Goal: Task Accomplishment & Management: Complete application form

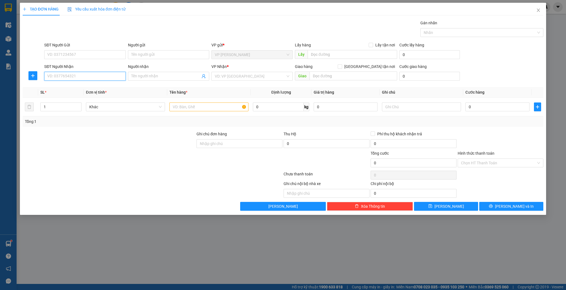
click at [66, 79] on input "SĐT Người Nhận" at bounding box center [84, 76] width 81 height 9
drag, startPoint x: 109, startPoint y: 88, endPoint x: 144, endPoint y: 99, distance: 36.1
click at [109, 88] on div "0966462696 - e phước" at bounding box center [85, 87] width 75 height 6
type input "0966462696"
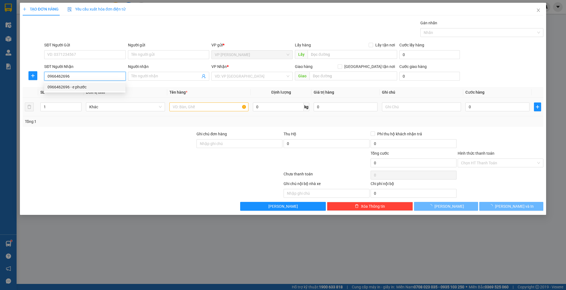
type input "e phước"
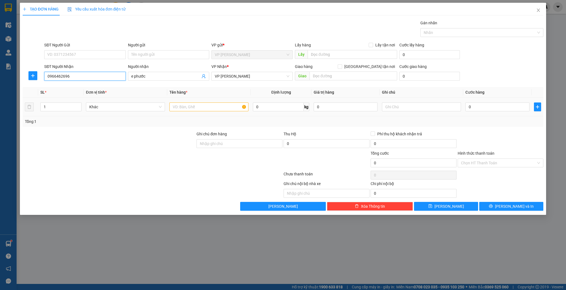
type input "0966462696"
click at [189, 109] on input "text" at bounding box center [208, 107] width 79 height 9
type input "xốp"
click at [486, 106] on input "0" at bounding box center [498, 107] width 64 height 9
type input "5"
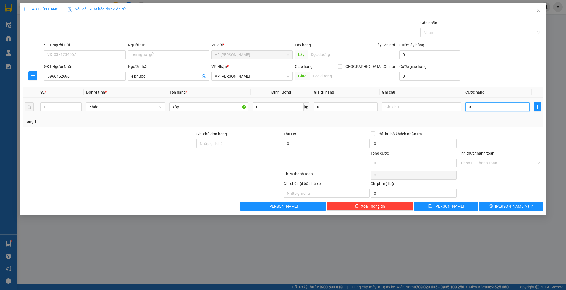
type input "5"
type input "50"
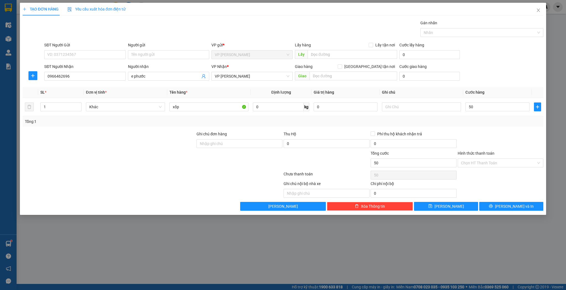
type input "50.000"
click at [437, 212] on div "TẠO ĐƠN HÀNG Yêu cầu xuất hóa đơn điện tử Transit Pickup Surcharge Ids Transit …" at bounding box center [283, 109] width 527 height 212
click at [439, 207] on button "[PERSON_NAME]" at bounding box center [446, 206] width 64 height 9
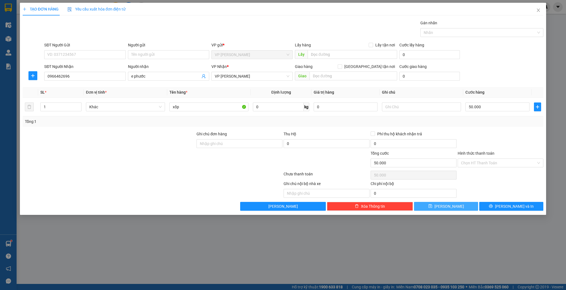
type input "0"
click at [150, 71] on div "Người nhận" at bounding box center [168, 68] width 81 height 8
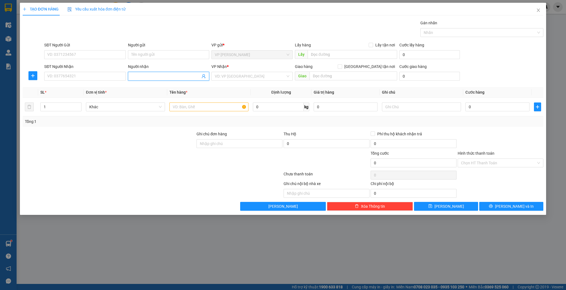
click at [150, 75] on input "Người nhận" at bounding box center [165, 76] width 69 height 6
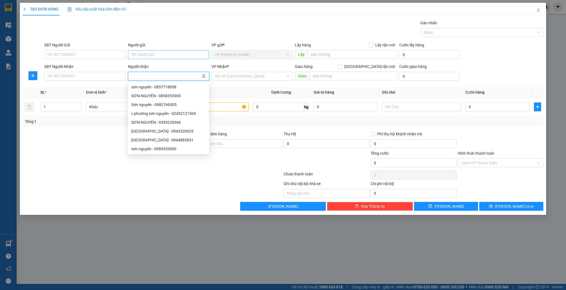
type input "s"
type input "0989353900"
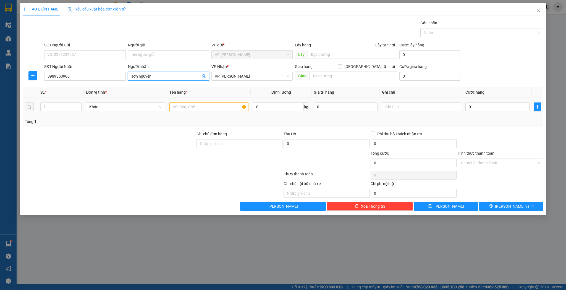
type input "sơn nguyên"
click at [182, 105] on input "text" at bounding box center [208, 107] width 79 height 9
type input "xốp"
click at [471, 105] on input "0" at bounding box center [498, 107] width 64 height 9
type input "4"
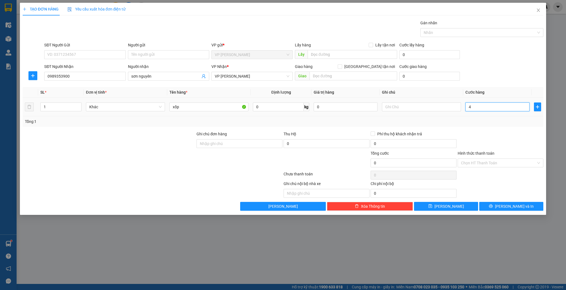
type input "4"
type input "40"
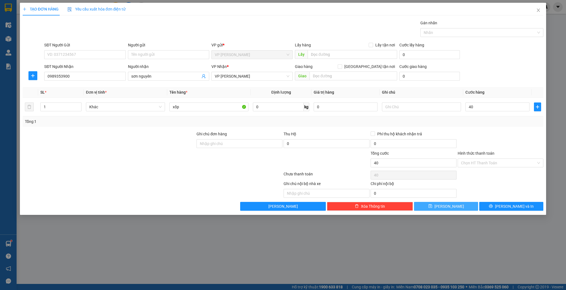
type input "40.000"
click at [449, 202] on button "[PERSON_NAME]" at bounding box center [446, 206] width 64 height 9
type input "0"
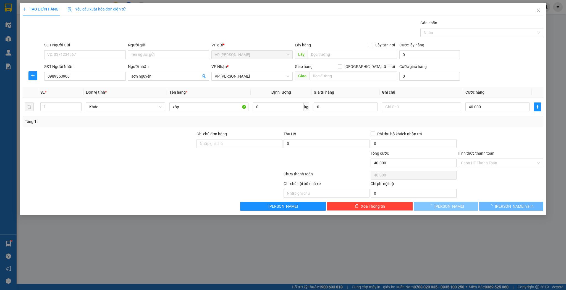
type input "0"
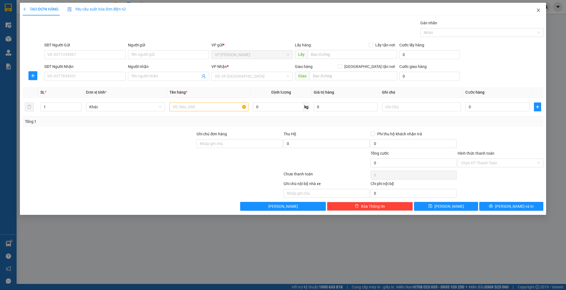
click at [539, 15] on span "Close" at bounding box center [538, 10] width 15 height 15
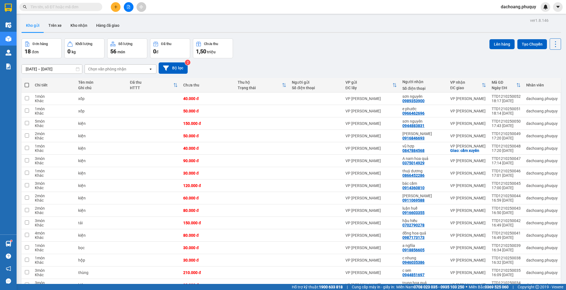
click at [113, 5] on button at bounding box center [116, 7] width 10 height 10
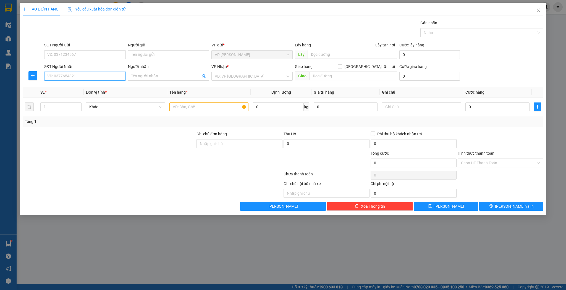
click at [90, 74] on input "SĐT Người Nhận" at bounding box center [84, 76] width 81 height 9
click at [81, 87] on div "0979925448 - [PERSON_NAME]" at bounding box center [85, 87] width 75 height 6
type input "0979925448"
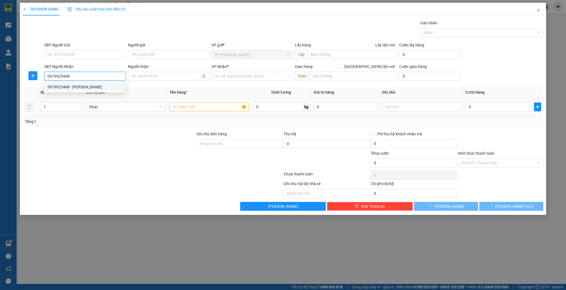
type input "anh trần"
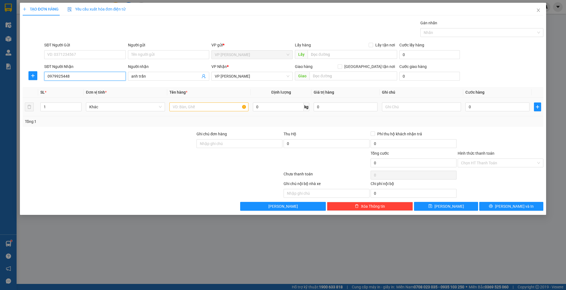
type input "0979925448"
click at [234, 106] on input "text" at bounding box center [208, 107] width 79 height 9
type input "bọc"
drag, startPoint x: 483, startPoint y: 112, endPoint x: 484, endPoint y: 102, distance: 9.8
click at [483, 111] on div "0" at bounding box center [498, 106] width 64 height 11
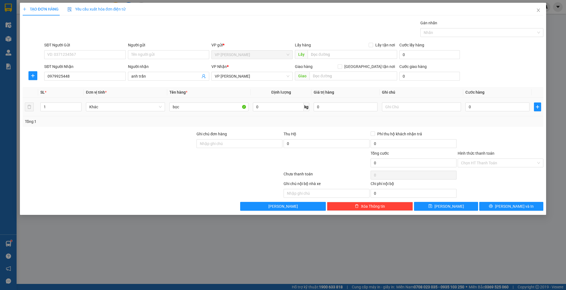
click at [484, 102] on div "0" at bounding box center [498, 106] width 64 height 11
click at [481, 107] on input "0" at bounding box center [498, 107] width 64 height 9
type input "3"
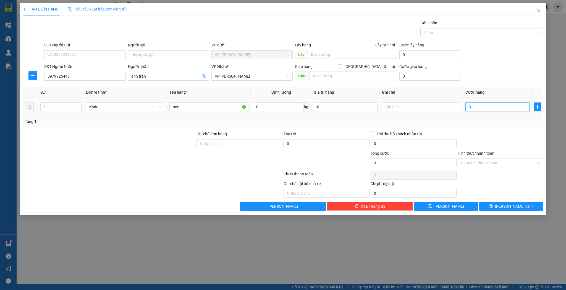
type input "30"
type input "30.000"
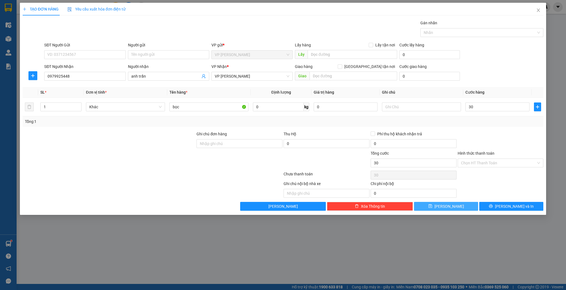
type input "30.000"
click at [445, 204] on button "[PERSON_NAME]" at bounding box center [446, 206] width 64 height 9
type input "0"
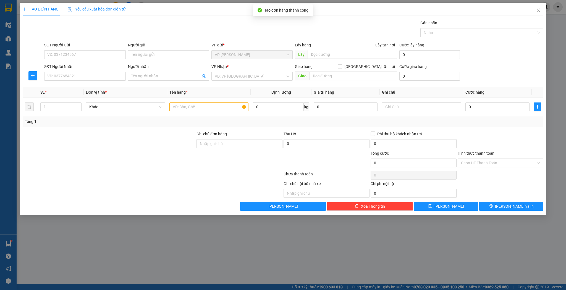
click at [175, 83] on div "Transit Pickup Surcharge Ids Transit Deliver Surcharge Ids Transit Deliver Surc…" at bounding box center [283, 115] width 521 height 191
click at [171, 73] on input "Người nhận" at bounding box center [165, 76] width 69 height 6
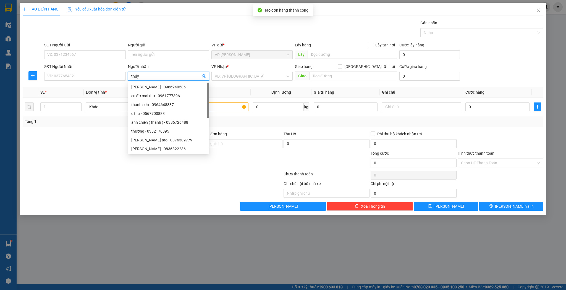
type input "thủy s"
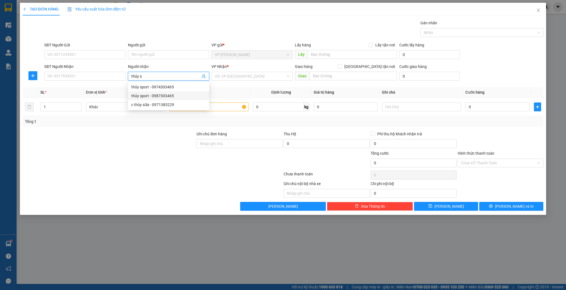
click at [161, 100] on div "c thủy sữa - 0971383229" at bounding box center [168, 104] width 81 height 9
type input "0971383229"
type input "c thủy sữa"
click at [156, 79] on input "c thủy sữa" at bounding box center [165, 76] width 69 height 6
click at [169, 93] on div "thủy sport - 0987303465" at bounding box center [168, 96] width 75 height 6
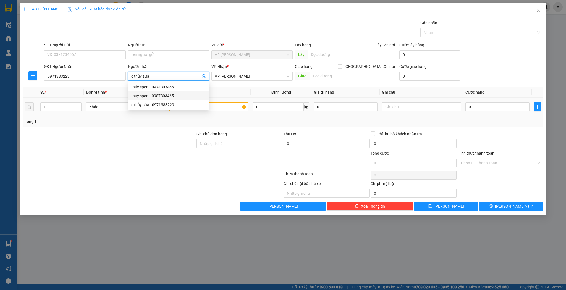
type input "0987303465"
type input "thủy sport"
click at [73, 106] on input "1" at bounding box center [61, 107] width 41 height 8
click at [191, 111] on input "text" at bounding box center [208, 107] width 79 height 9
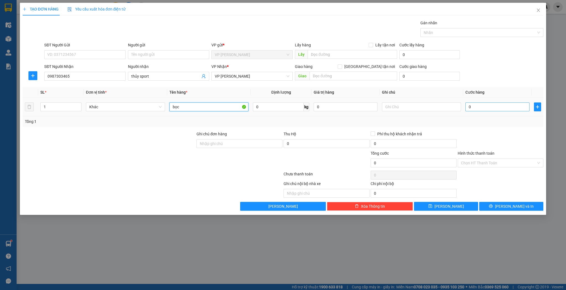
type input "bọc"
click at [484, 109] on input "0" at bounding box center [498, 107] width 64 height 9
type input "4"
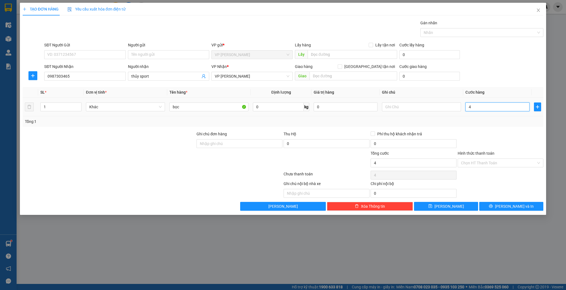
type input "40"
type input "40.000"
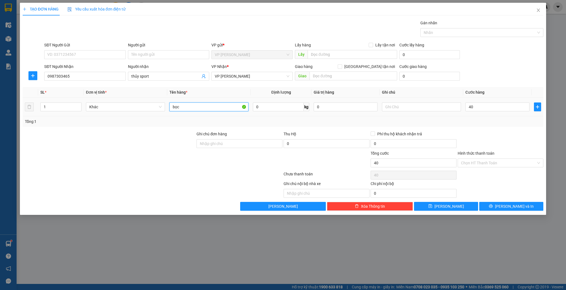
type input "40.000"
click at [228, 110] on input "bọc" at bounding box center [208, 107] width 79 height 9
type input "bọc đen"
click at [436, 210] on div "TẠO ĐƠN HÀNG Yêu cầu xuất hóa đơn điện tử Transit Pickup Surcharge Ids Transit …" at bounding box center [283, 109] width 527 height 212
click at [439, 207] on button "[PERSON_NAME]" at bounding box center [446, 206] width 64 height 9
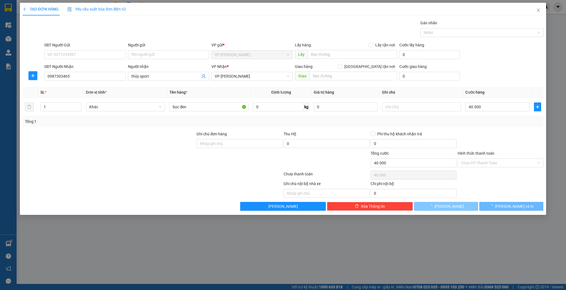
type input "0"
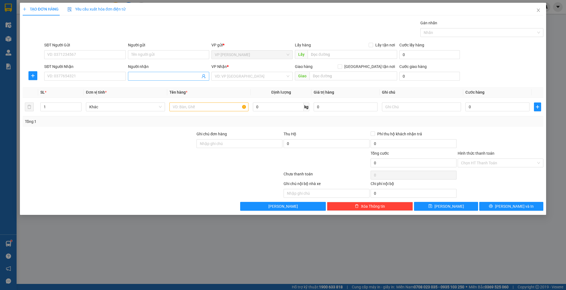
click at [155, 80] on span at bounding box center [168, 76] width 81 height 9
type input "sơn nguyên"
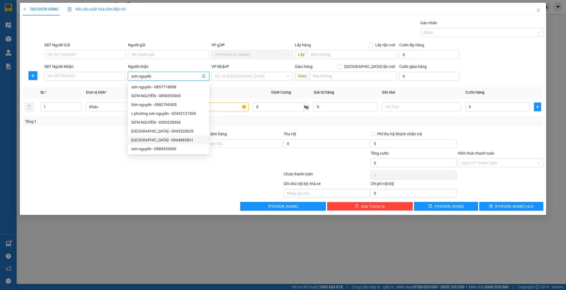
click at [163, 140] on div "[GEOGRAPHIC_DATA] - 0944883831" at bounding box center [168, 140] width 75 height 6
type input "0944883831"
type input "sơn nguyên"
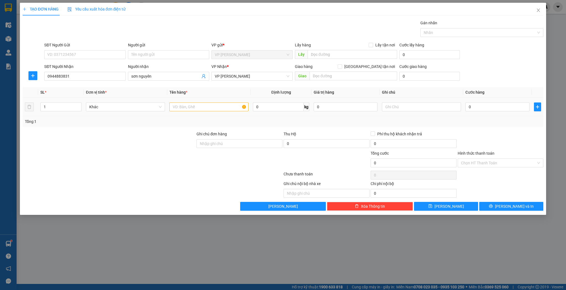
click at [233, 113] on td at bounding box center [209, 107] width 84 height 19
click at [233, 111] on input "text" at bounding box center [208, 107] width 79 height 9
type input "kiện"
click at [474, 106] on input "0" at bounding box center [498, 107] width 64 height 9
type input "3"
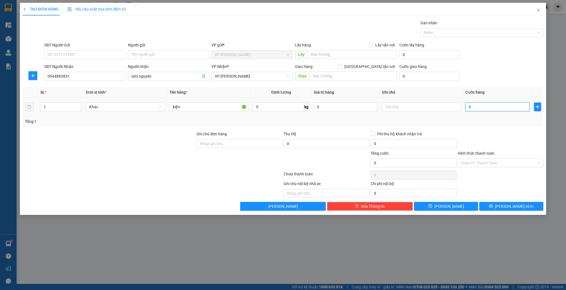
type input "3"
type input "30"
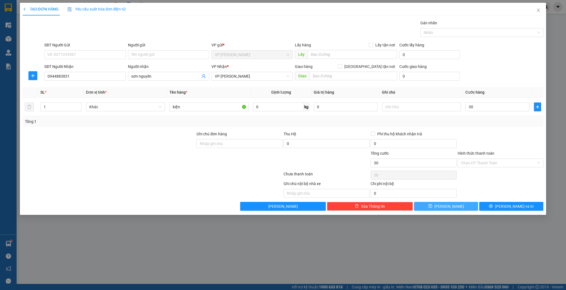
type input "30.000"
click at [456, 206] on button "[PERSON_NAME]" at bounding box center [446, 206] width 64 height 9
type input "0"
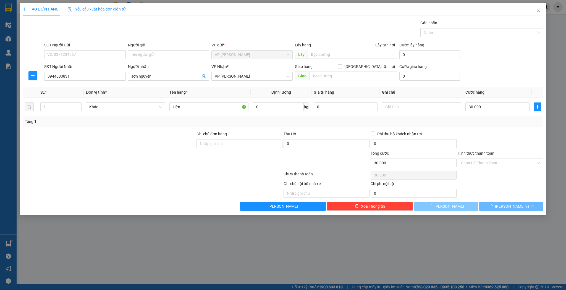
type input "0"
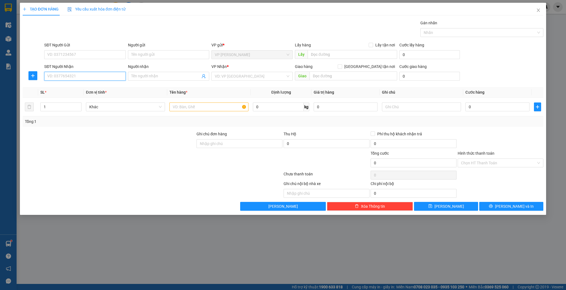
click at [105, 74] on input "SĐT Người Nhận" at bounding box center [84, 76] width 81 height 9
type input "0961213074"
click at [149, 72] on span at bounding box center [168, 76] width 81 height 9
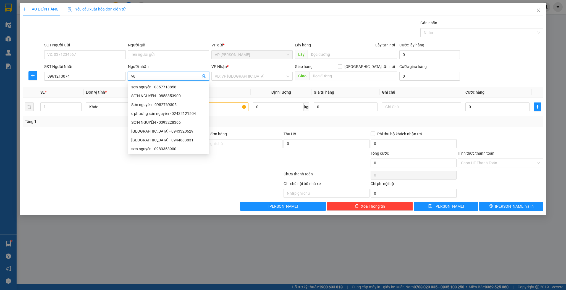
type input "v"
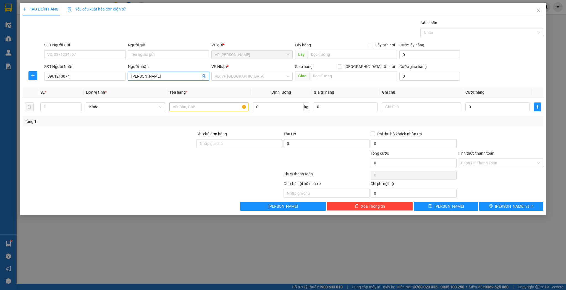
type input "[PERSON_NAME]"
click at [253, 82] on div "VP Nhận * VD: VP [GEOGRAPHIC_DATA]" at bounding box center [252, 73] width 81 height 19
click at [253, 80] on span at bounding box center [250, 76] width 71 height 8
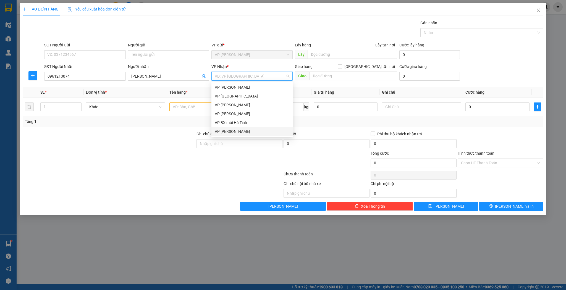
click at [247, 131] on div "VP [PERSON_NAME]" at bounding box center [252, 132] width 75 height 6
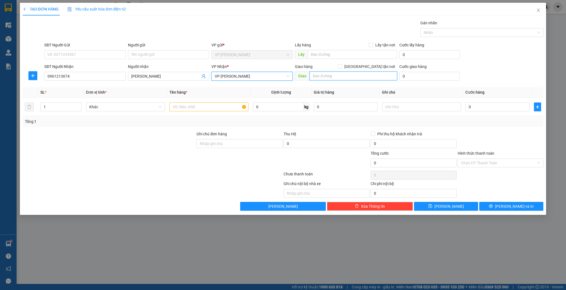
click at [345, 76] on input "text" at bounding box center [354, 76] width 88 height 9
type input "hương khê"
click at [227, 106] on input "text" at bounding box center [208, 107] width 79 height 9
type input "thùng"
click at [511, 112] on td "0" at bounding box center [497, 107] width 68 height 19
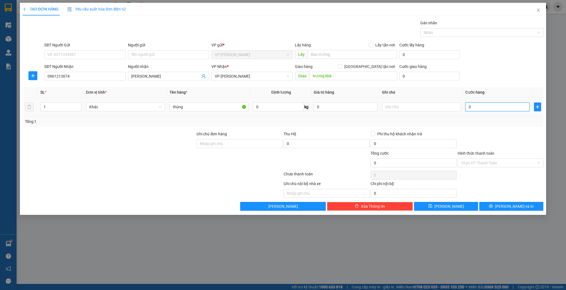
click at [509, 108] on input "0" at bounding box center [498, 107] width 64 height 9
type input "1"
type input "10"
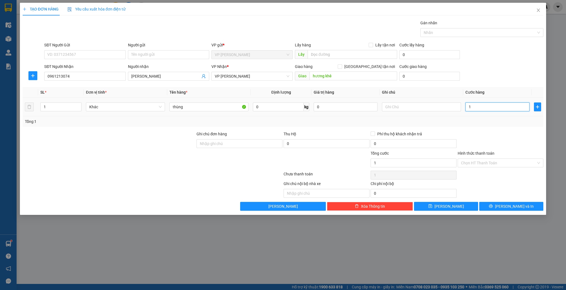
type input "10"
type input "100"
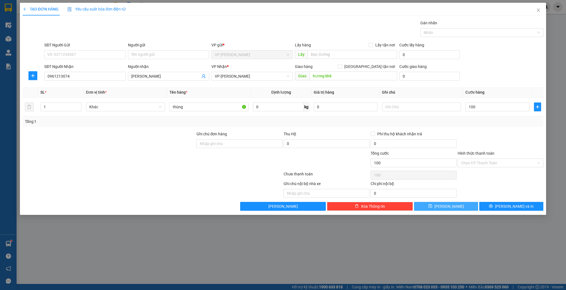
type input "100.000"
click at [432, 202] on button "[PERSON_NAME]" at bounding box center [446, 206] width 64 height 9
type input "0"
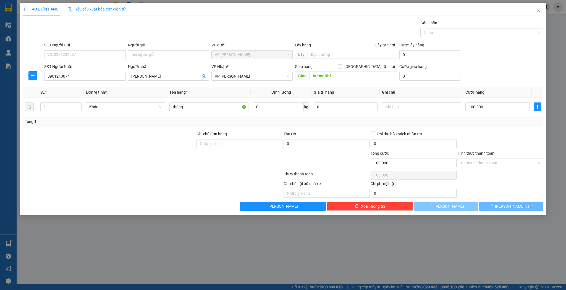
type input "0"
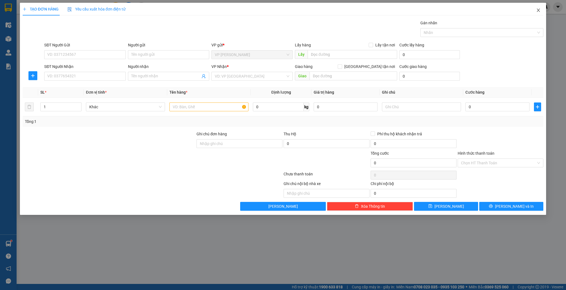
click at [541, 12] on icon "close" at bounding box center [538, 10] width 4 height 4
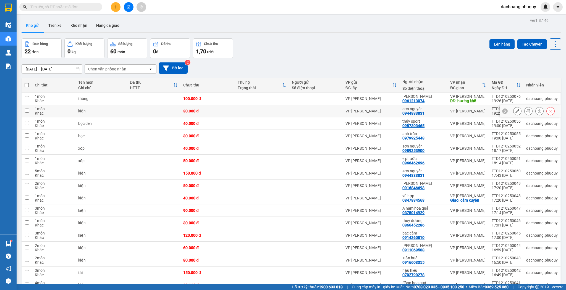
click at [516, 110] on icon at bounding box center [518, 111] width 4 height 4
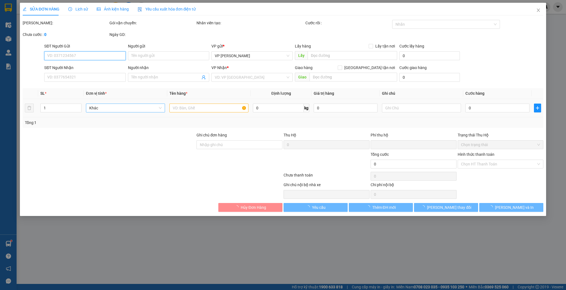
type input "0944883831"
type input "sơn nguyên"
type input "0"
type input "30.000"
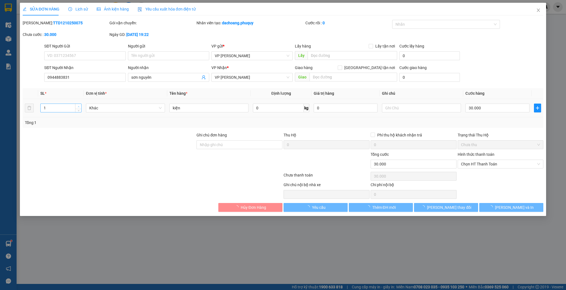
click at [78, 107] on icon "up" at bounding box center [79, 106] width 2 height 1
type input "2"
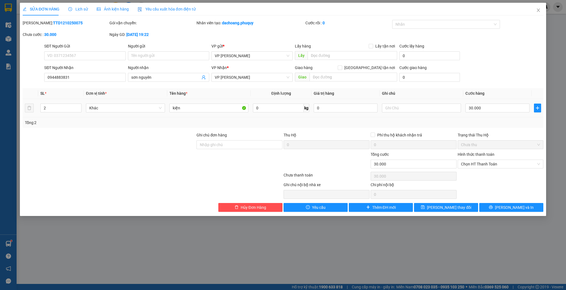
click at [509, 113] on div "30.000" at bounding box center [498, 108] width 64 height 11
click at [509, 110] on input "30.000" at bounding box center [498, 108] width 64 height 9
type input "6"
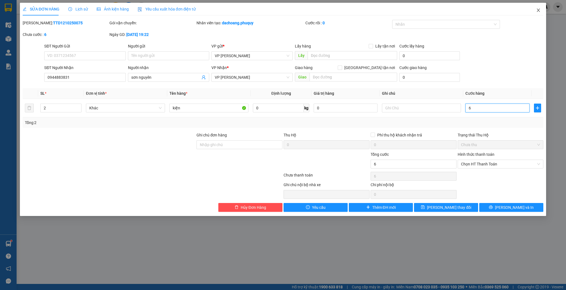
type input "60"
type input "60.000"
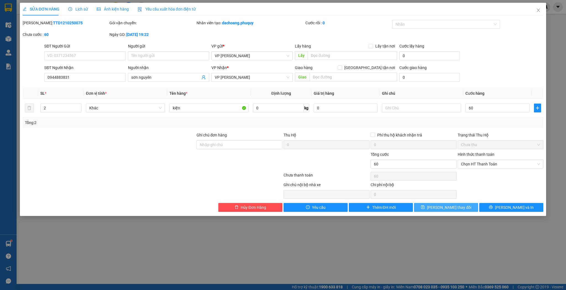
type input "60.000"
click at [447, 208] on span "[PERSON_NAME] thay đổi" at bounding box center [449, 208] width 44 height 6
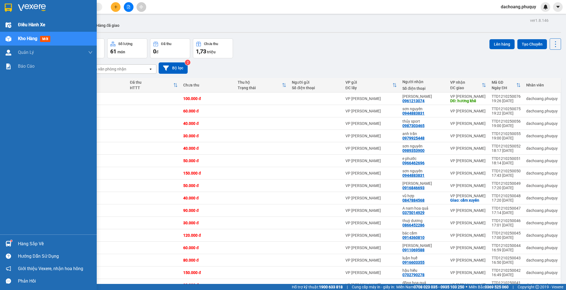
click at [9, 24] on img at bounding box center [9, 25] width 6 height 6
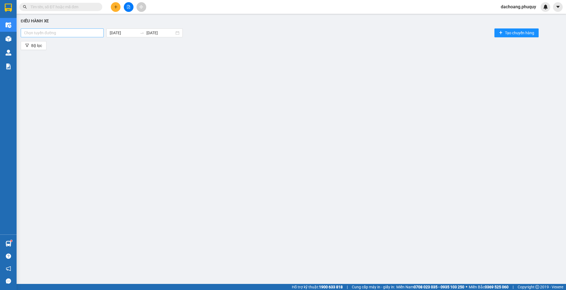
click at [84, 33] on div at bounding box center [62, 33] width 80 height 7
click at [62, 43] on div "[GEOGRAPHIC_DATA] - [GEOGRAPHIC_DATA]" at bounding box center [62, 44] width 77 height 6
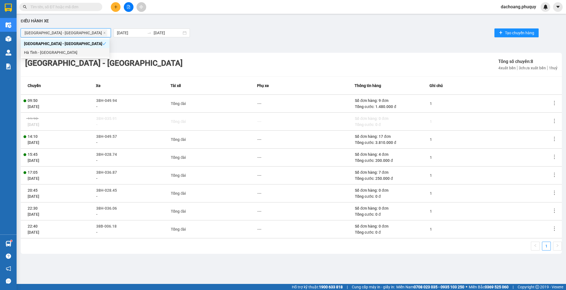
click at [553, 101] on icon "more" at bounding box center [555, 103] width 6 height 6
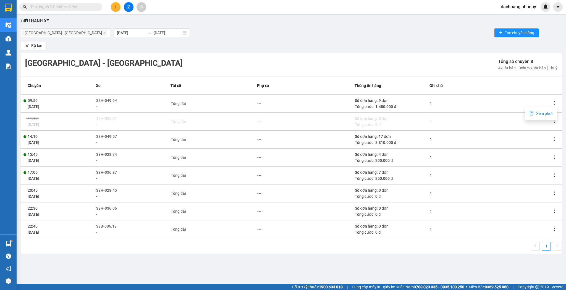
click at [541, 119] on li "Xem phơi" at bounding box center [541, 113] width 32 height 11
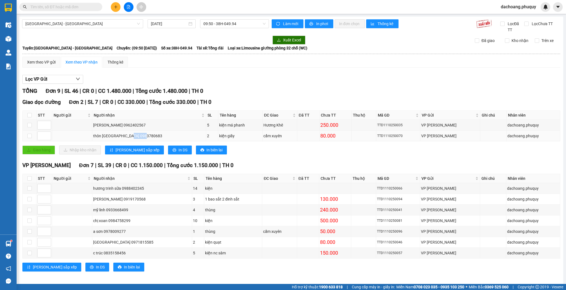
drag, startPoint x: 138, startPoint y: 135, endPoint x: 212, endPoint y: 137, distance: 73.3
click at [209, 137] on tr "thôn [GEOGRAPHIC_DATA] 0983780683 2 kiện giấy cẩm xuyên 80.000 TTD1110250070 VP…" at bounding box center [292, 136] width 538 height 11
click at [276, 142] on div "Giao dọc đường Đơn 2 | SL 7 | CR 0 | CC 330.000 | Tổng cước 330.000 | TH 0 STT …" at bounding box center [291, 128] width 538 height 61
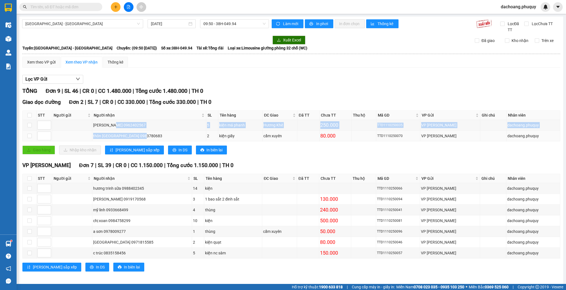
drag, startPoint x: 116, startPoint y: 129, endPoint x: 231, endPoint y: 135, distance: 115.5
click at [194, 134] on tbody "[PERSON_NAME] 0962402567 5 kiện má [PERSON_NAME] Khê 250.000 TTD1110250035 VP […" at bounding box center [292, 131] width 538 height 22
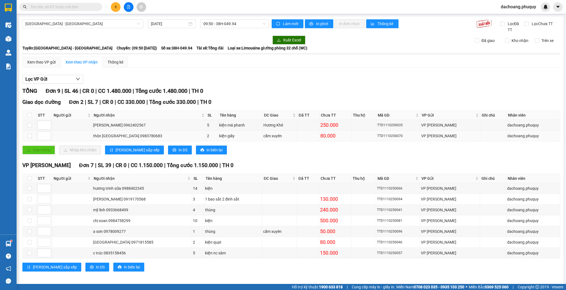
click at [268, 138] on div "cẩm xuyên" at bounding box center [280, 136] width 33 height 6
click at [207, 24] on span "09:50 - 38H-049.94" at bounding box center [235, 24] width 62 height 8
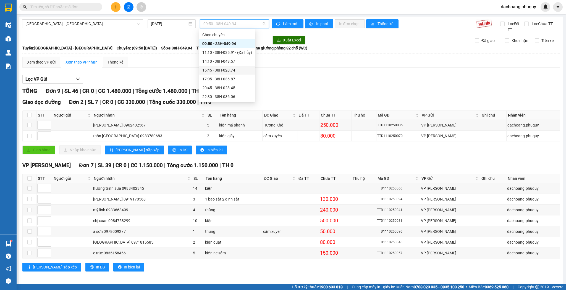
click at [218, 79] on div "17:05 - 38H-036.87" at bounding box center [227, 79] width 50 height 6
